Goal: Find specific page/section: Find specific page/section

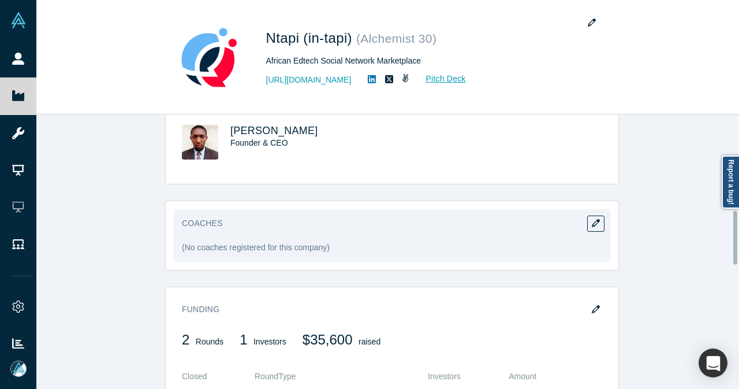
scroll to position [488, 0]
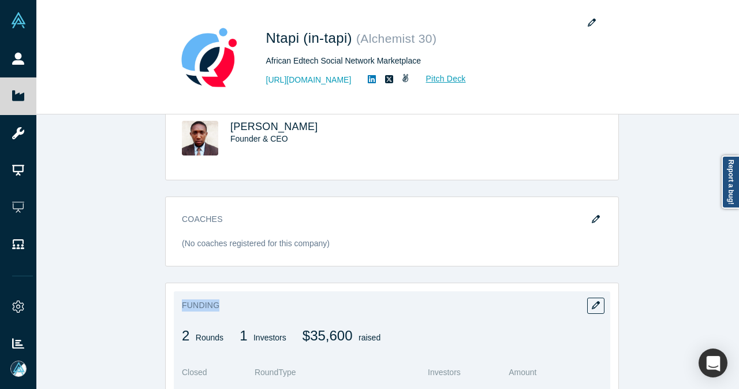
drag, startPoint x: 453, startPoint y: 250, endPoint x: 561, endPoint y: 282, distance: 112.5
click at [561, 282] on div "STARTUP STATUS Active Vault Access Yes overview Public Link [URL][DOMAIN_NAME] …" at bounding box center [391, 255] width 711 height 283
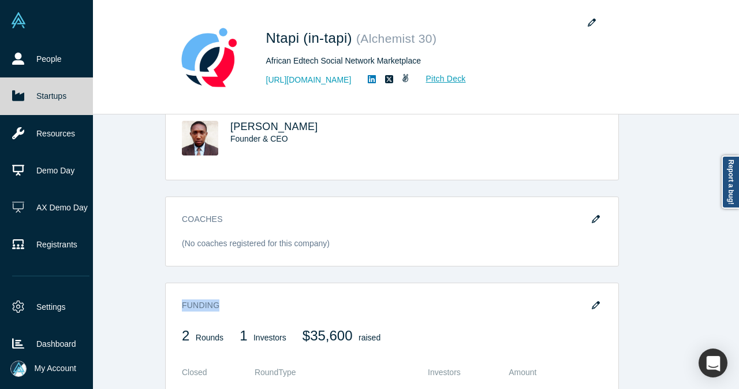
click at [55, 85] on link "Startups" at bounding box center [51, 95] width 102 height 37
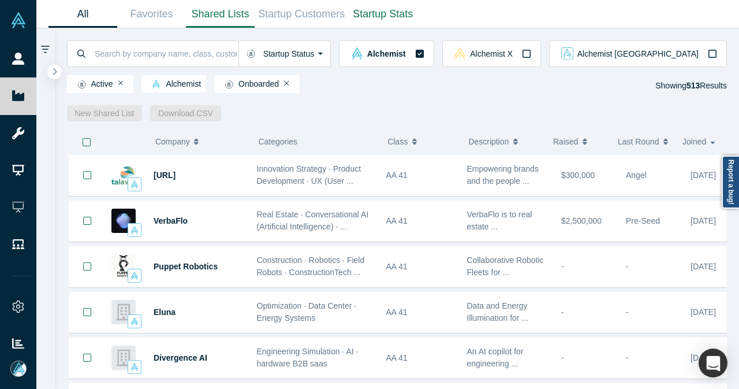
click at [227, 16] on link "Shared Lists" at bounding box center [220, 14] width 69 height 27
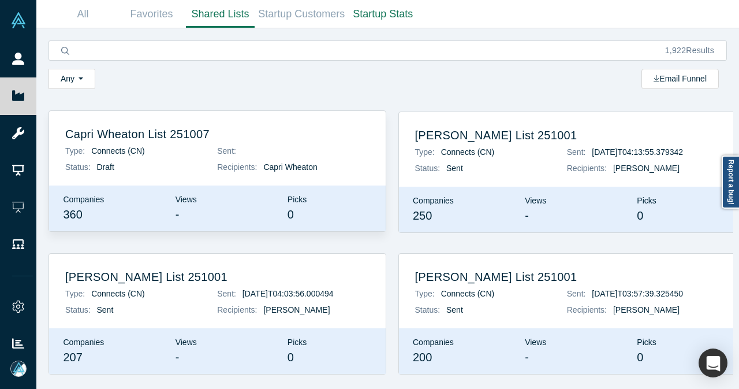
click at [147, 137] on h2 "Capri Wheaton List 251007" at bounding box center [217, 134] width 304 height 14
